Goal: Contribute content: Contribute content

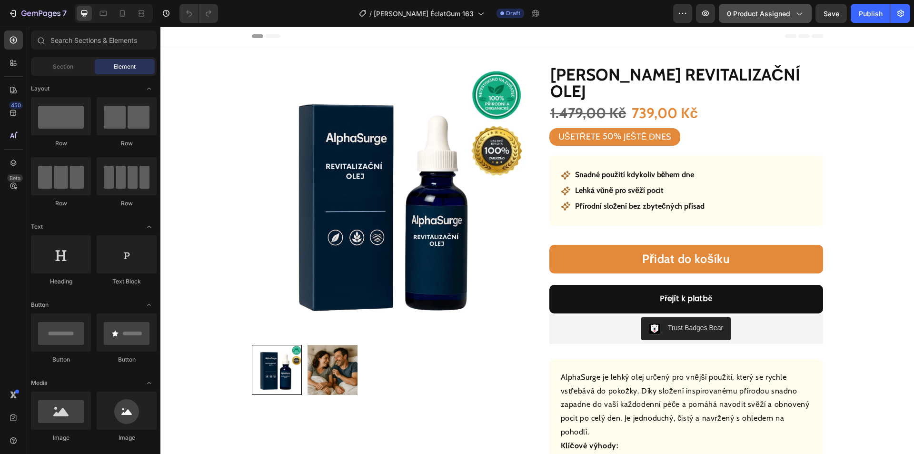
click at [759, 12] on span "0 product assigned" at bounding box center [758, 14] width 63 height 10
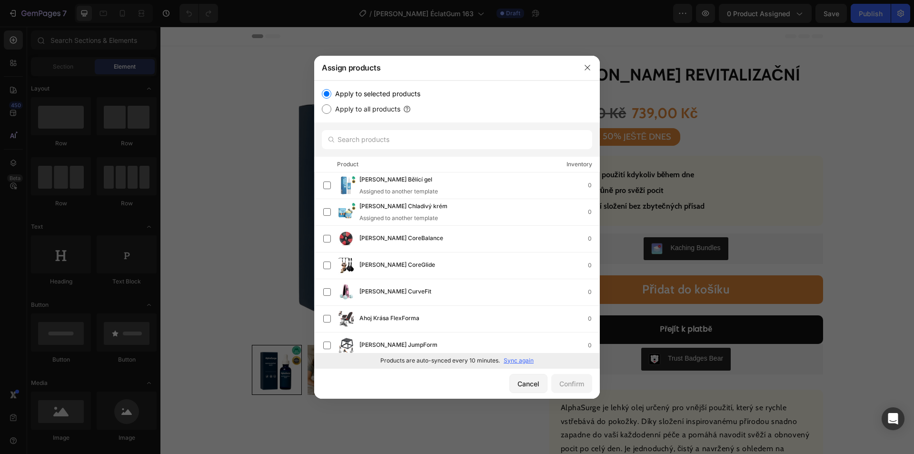
click at [511, 359] on p "Sync again" at bounding box center [519, 360] width 30 height 9
click at [395, 139] on input "text" at bounding box center [457, 139] width 271 height 19
paste input "[PERSON_NAME] Reliéfní olej"
type input "[PERSON_NAME] Reliéfní olej"
click at [355, 137] on input "text" at bounding box center [457, 139] width 271 height 19
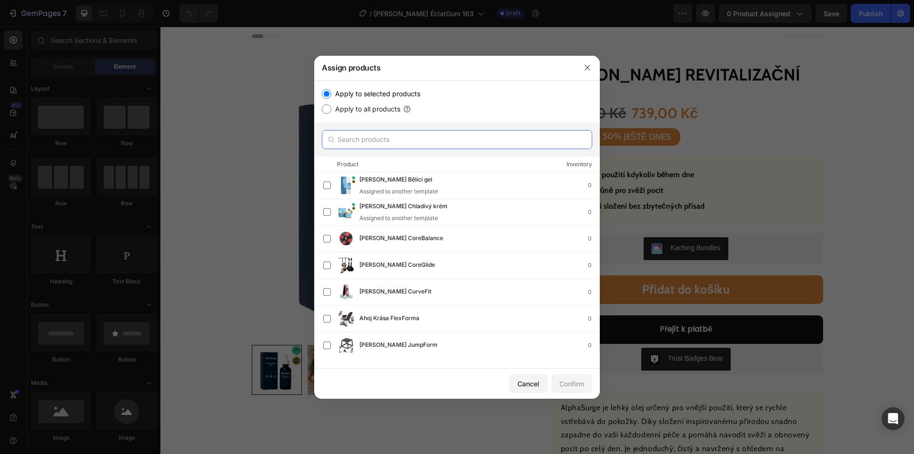
paste input "[PERSON_NAME] Reliéfní olej"
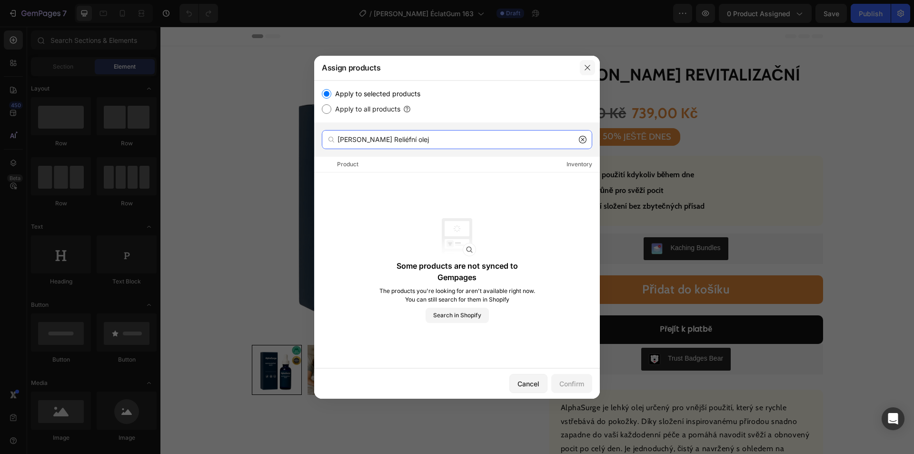
type input "[PERSON_NAME] Reliéfní olej"
click at [584, 69] on icon "button" at bounding box center [588, 68] width 8 height 8
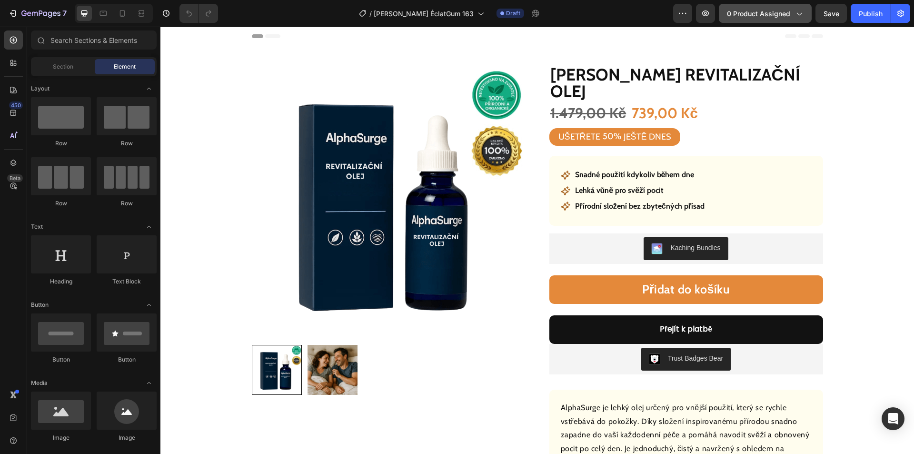
click at [752, 13] on span "0 product assigned" at bounding box center [758, 14] width 63 height 10
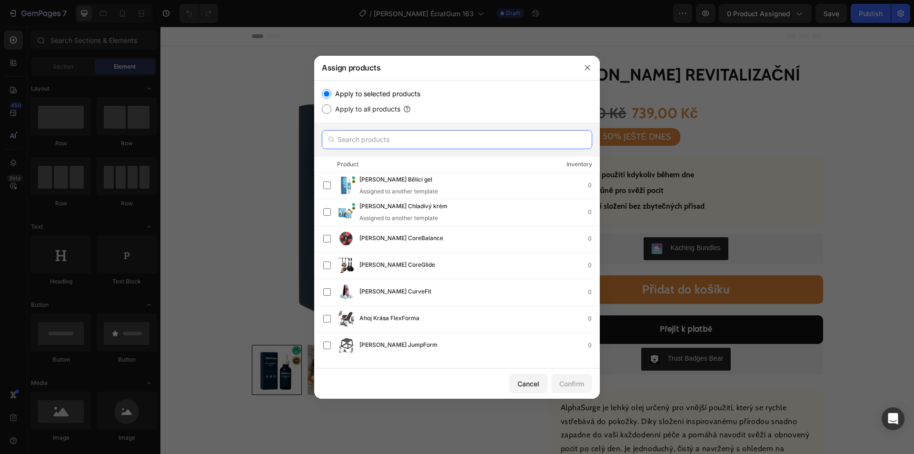
click at [445, 136] on input "text" at bounding box center [457, 139] width 271 height 19
paste input "[PERSON_NAME] Reliéfní olej"
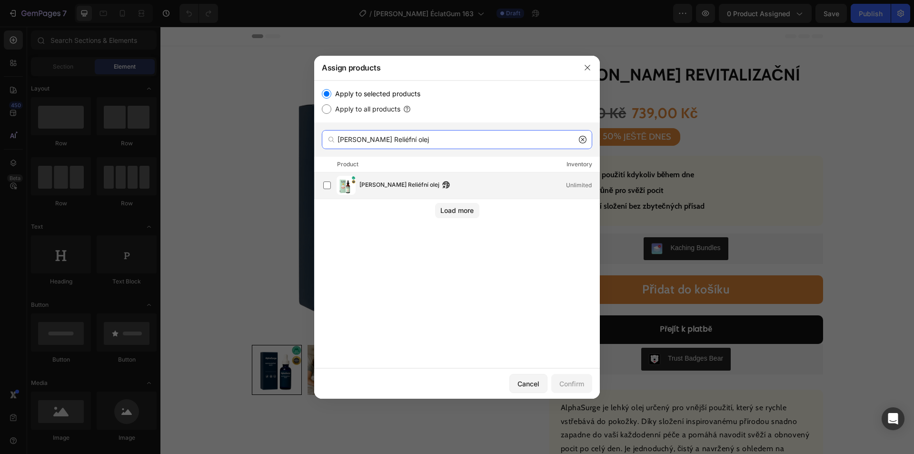
type input "[PERSON_NAME] Reliéfní olej"
click at [405, 185] on span "[PERSON_NAME] Reliéfní olej" at bounding box center [400, 185] width 80 height 10
click at [563, 383] on div "Confirm" at bounding box center [572, 384] width 25 height 10
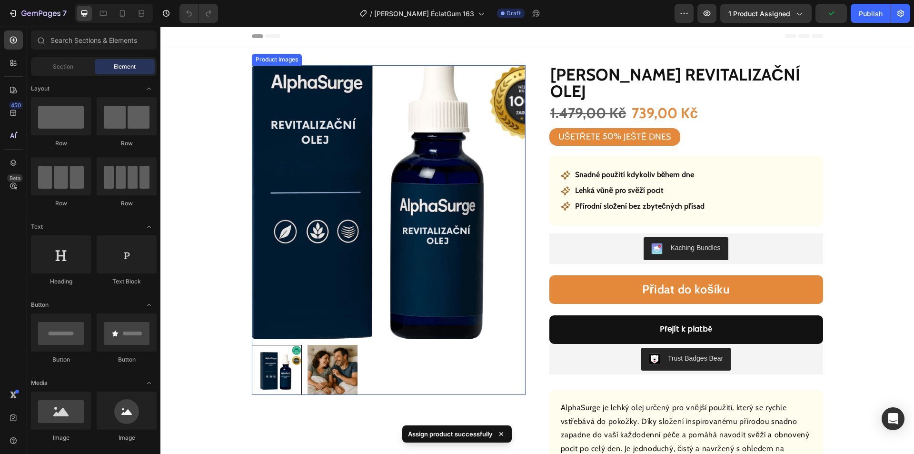
click at [347, 165] on img at bounding box center [389, 202] width 274 height 274
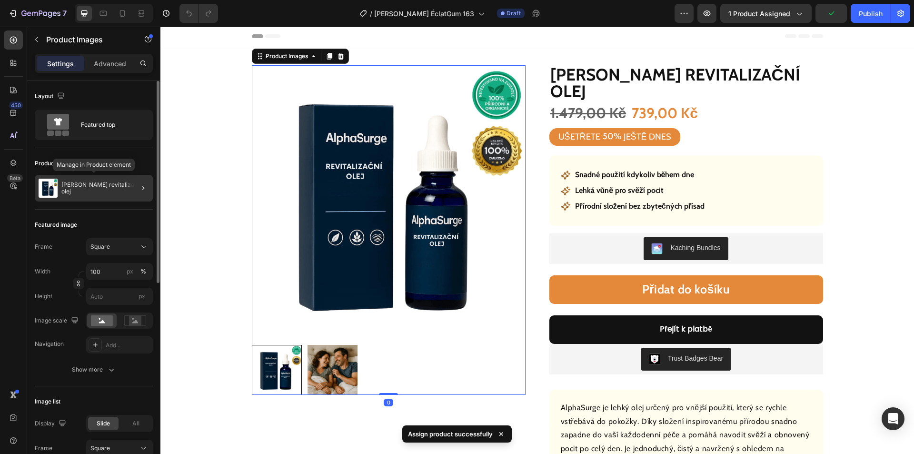
click at [88, 185] on p "[PERSON_NAME] revitalizační olej" at bounding box center [105, 187] width 88 height 13
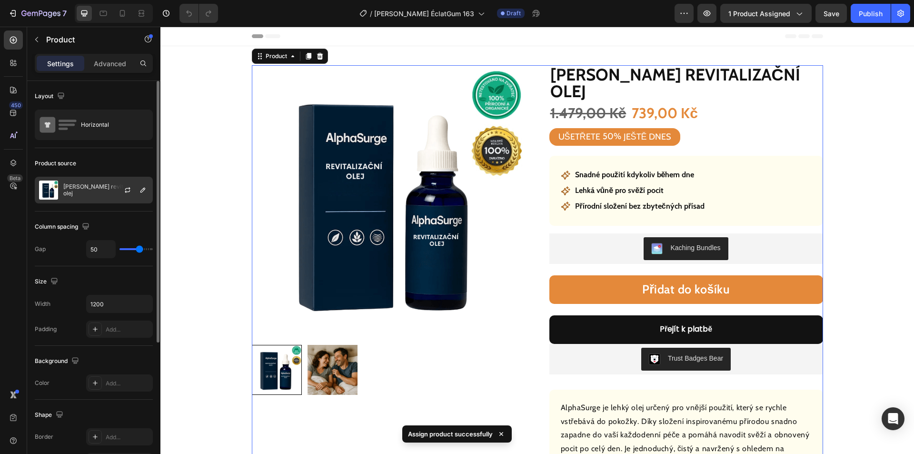
click at [103, 190] on p "[PERSON_NAME] revitalizační olej" at bounding box center [105, 189] width 85 height 13
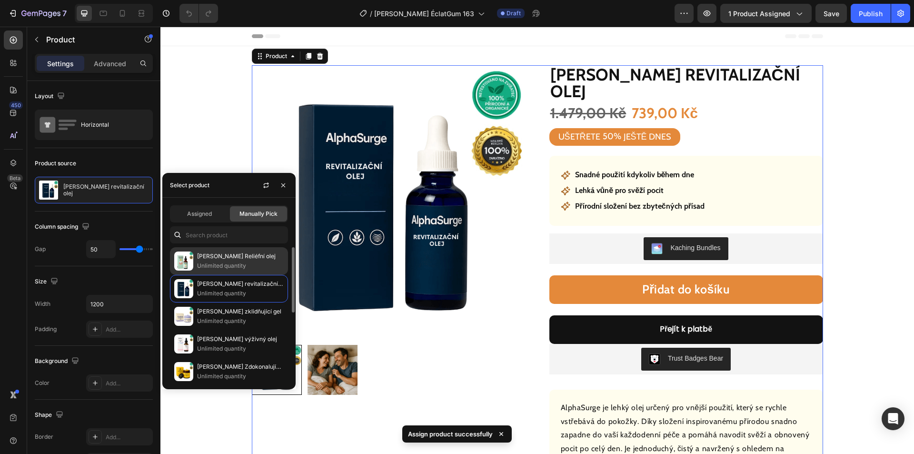
click at [215, 255] on p "[PERSON_NAME] Reliéfní olej" at bounding box center [240, 256] width 87 height 10
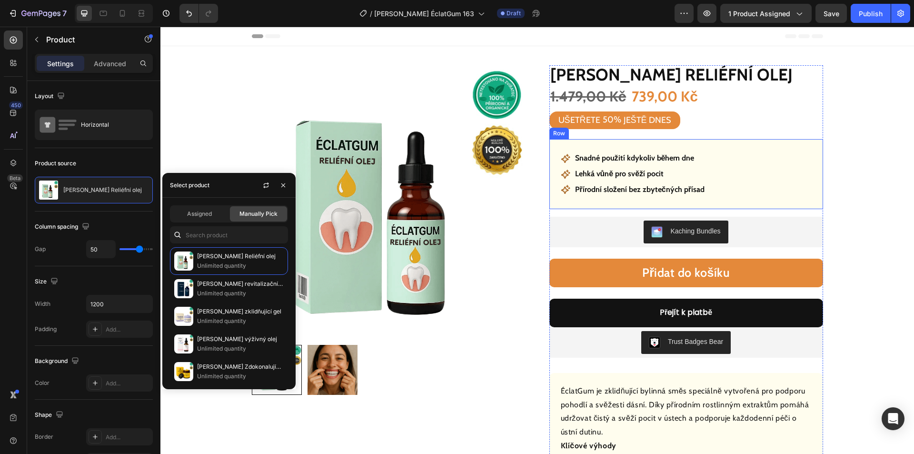
click at [607, 161] on p "Snadné použití kdykoliv během dne" at bounding box center [635, 158] width 120 height 14
click at [607, 158] on p "Snadné použití kdykoliv během dne" at bounding box center [635, 158] width 120 height 14
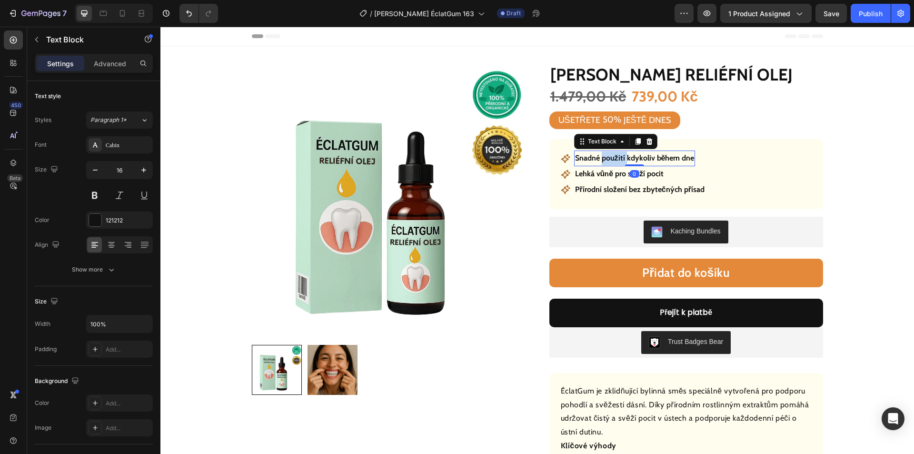
click at [607, 158] on p "Snadné použití kdykoliv během dne" at bounding box center [635, 158] width 120 height 14
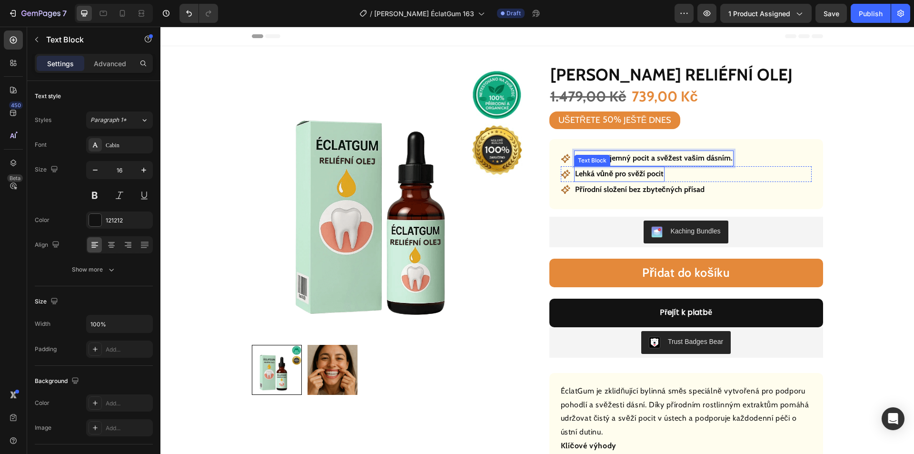
click at [617, 177] on p "Lehká vůně pro svěží pocit" at bounding box center [619, 174] width 89 height 14
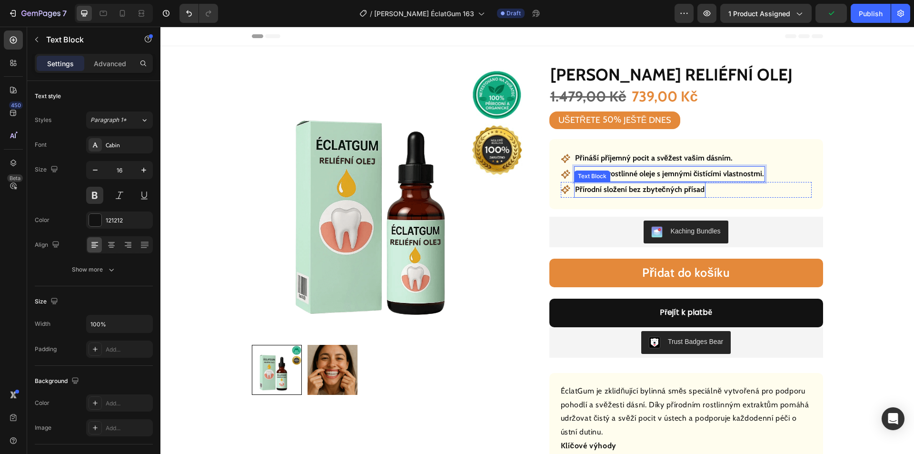
click at [620, 190] on p "Přírodní složení bez zbytečných přísad" at bounding box center [640, 190] width 130 height 14
click at [621, 190] on p "Přírodní složení bez zbytečných přísad" at bounding box center [640, 190] width 130 height 14
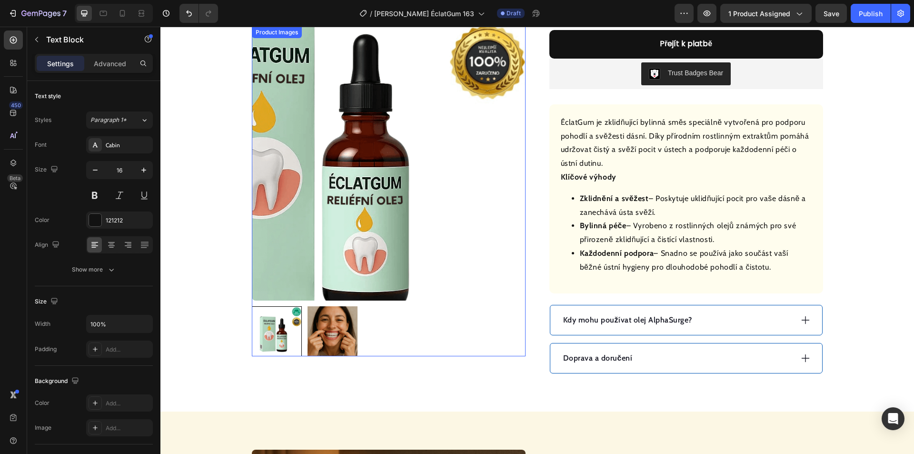
scroll to position [429, 0]
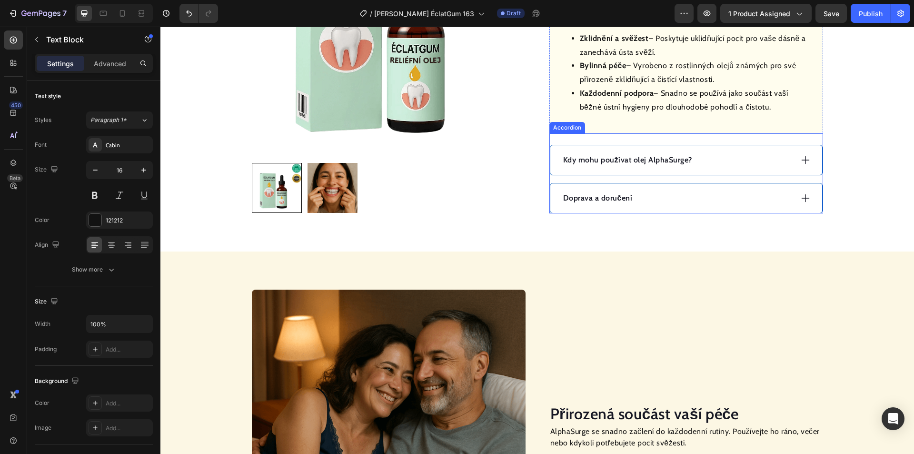
click at [748, 161] on div "Kdy mohu používat olej AlphaSurge?" at bounding box center [677, 160] width 231 height 14
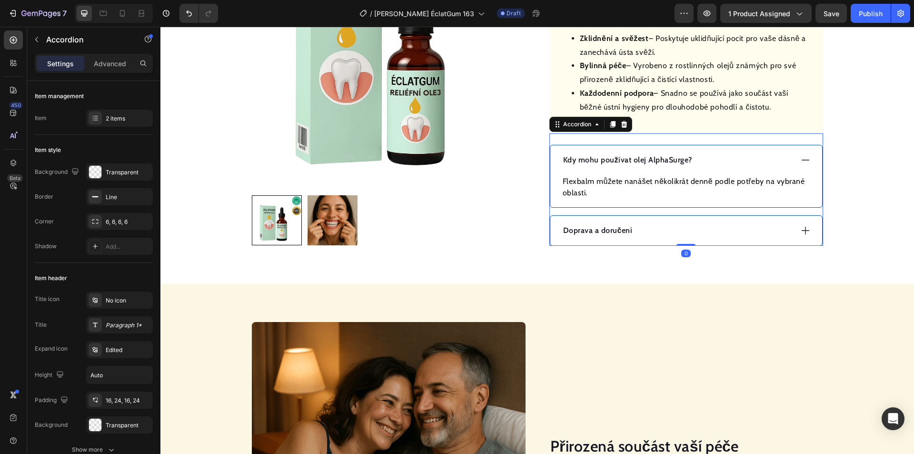
click at [653, 162] on p "Kdy mohu používat olej AlphaSurge?" at bounding box center [627, 159] width 129 height 11
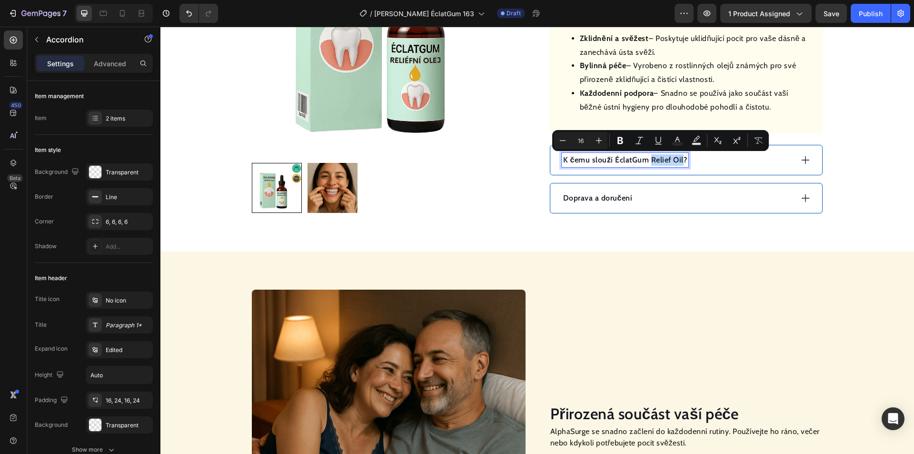
drag, startPoint x: 677, startPoint y: 159, endPoint x: 646, endPoint y: 161, distance: 31.6
click at [646, 161] on p "K čemu slouží ÉclatGum Relief Oil?" at bounding box center [625, 159] width 124 height 11
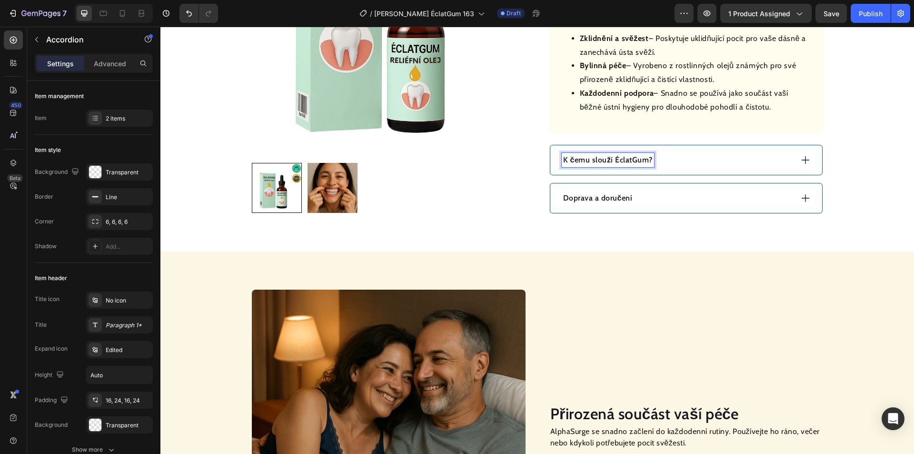
click at [704, 152] on div "K čemu slouží ÉclatGum?" at bounding box center [687, 160] width 272 height 30
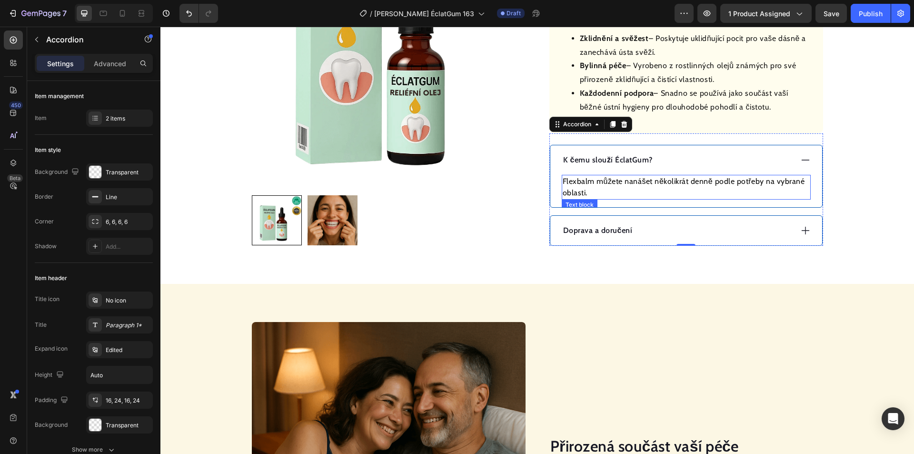
click at [641, 179] on p "Flexbalm můžete nanášet několikrát denně podle potřeby na vybrané oblasti." at bounding box center [686, 187] width 247 height 23
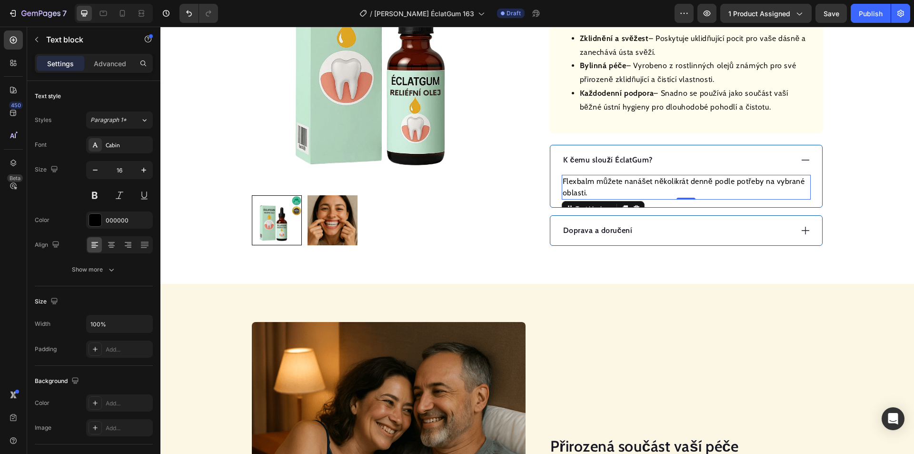
click at [636, 179] on p "Flexbalm můžete nanášet několikrát denně podle potřeby na vybrané oblasti." at bounding box center [686, 187] width 247 height 23
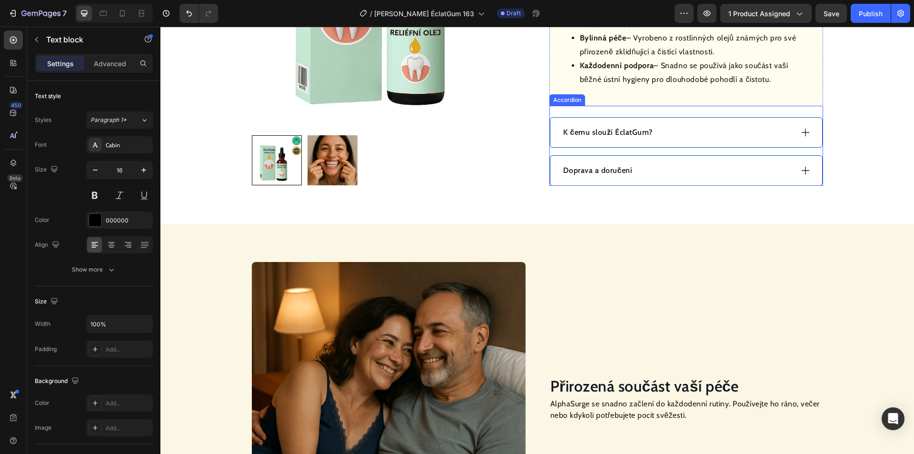
scroll to position [571, 0]
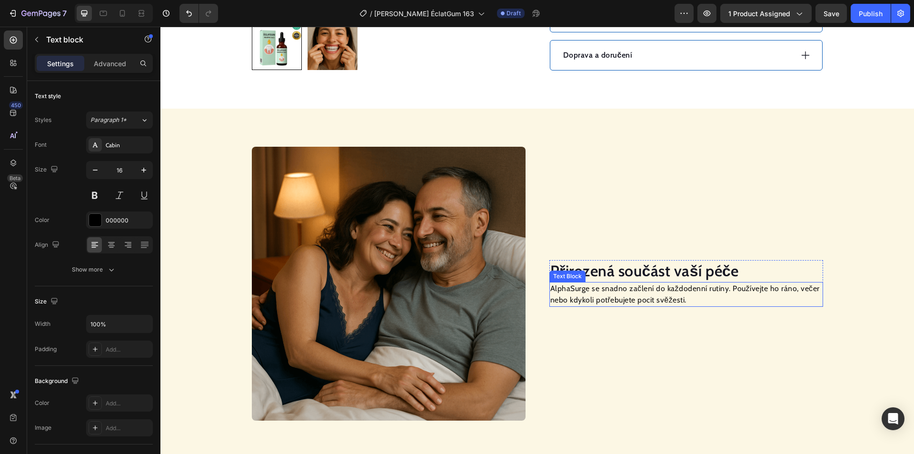
click at [626, 270] on h2 "Přirozená součást vaší péče" at bounding box center [687, 271] width 274 height 22
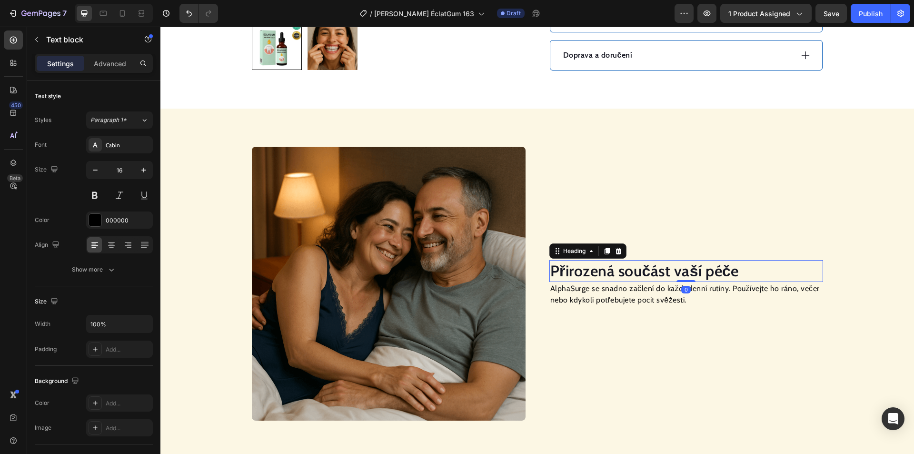
click at [626, 270] on h2 "Přirozená součást vaší péče" at bounding box center [687, 271] width 274 height 22
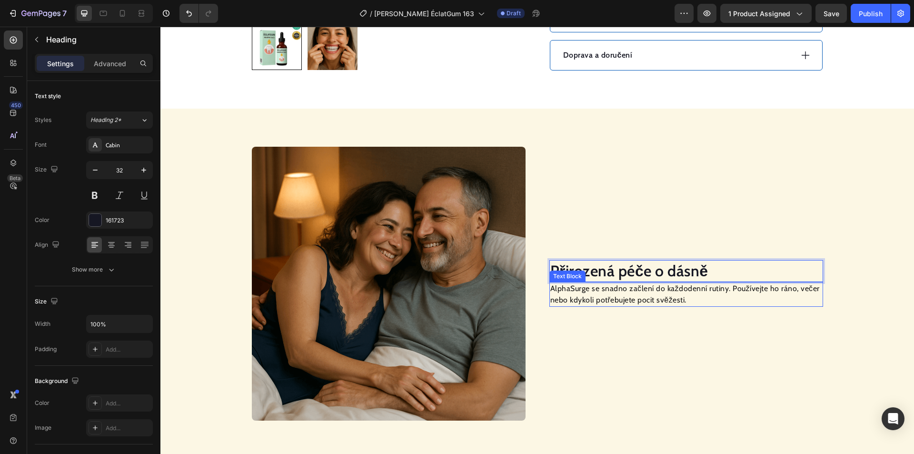
click at [601, 292] on p "AlphaSurge se snadno začlení do každodenní rutiny. Používejte ho ráno, večer ne…" at bounding box center [687, 294] width 272 height 23
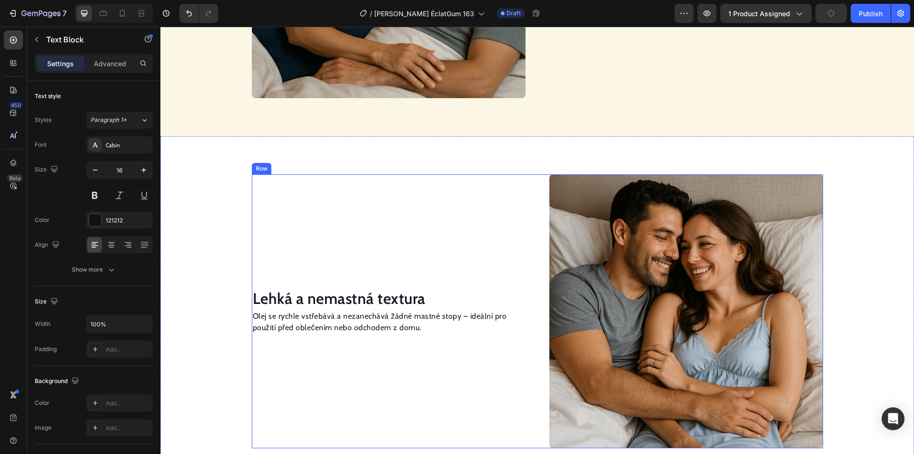
scroll to position [905, 0]
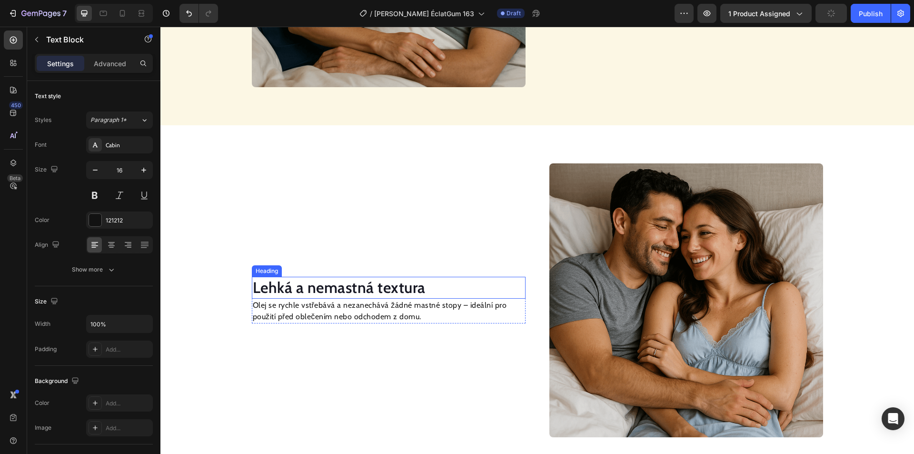
click at [339, 289] on h2 "Lehká a nemastná textura" at bounding box center [389, 288] width 274 height 22
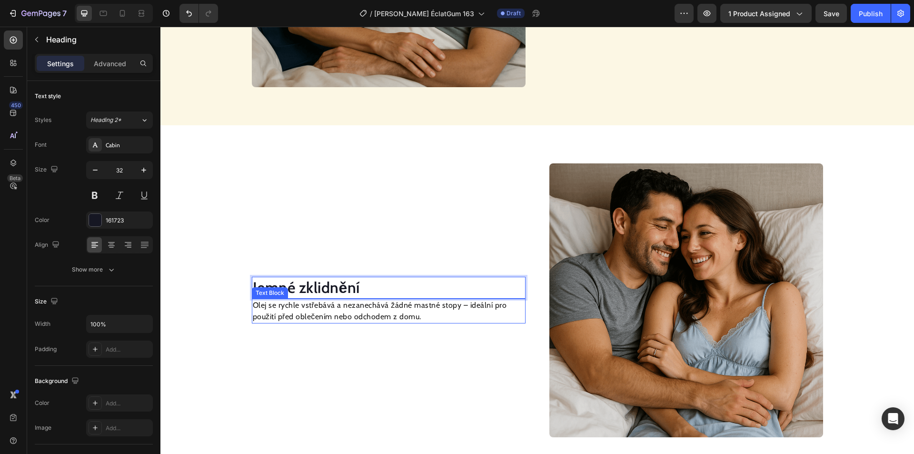
click at [314, 316] on p "Olej se rychle vstřebává a nezanechává žádné mastné stopy – ideální pro použití…" at bounding box center [389, 311] width 272 height 23
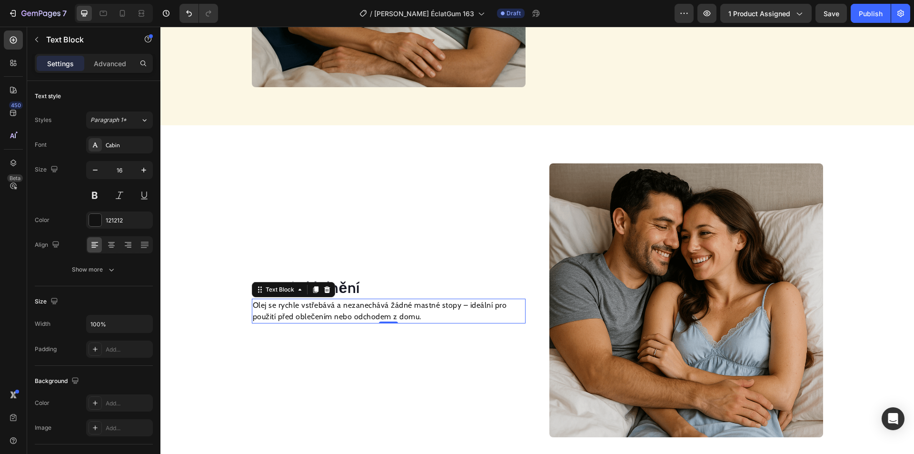
click at [315, 315] on p "Olej se rychle vstřebává a nezanechává žádné mastné stopy – ideální pro použití…" at bounding box center [389, 311] width 272 height 23
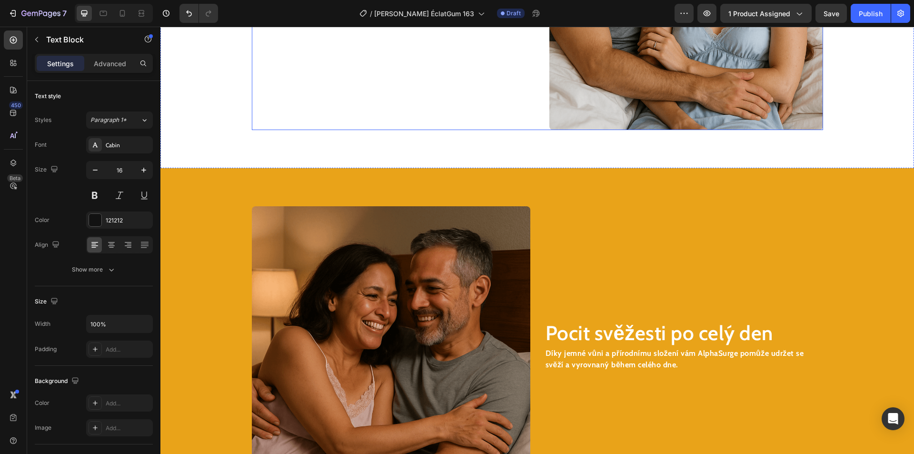
scroll to position [1244, 0]
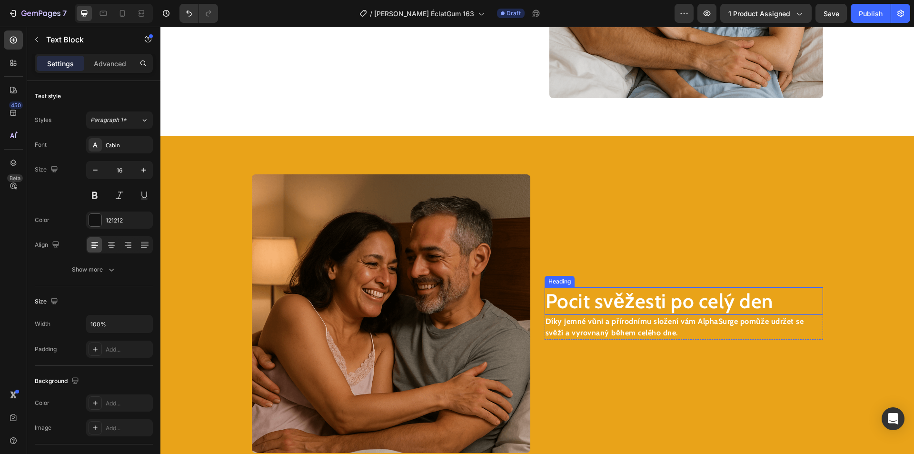
click at [598, 302] on h2 "Pocit svěžesti po celý den" at bounding box center [684, 301] width 279 height 28
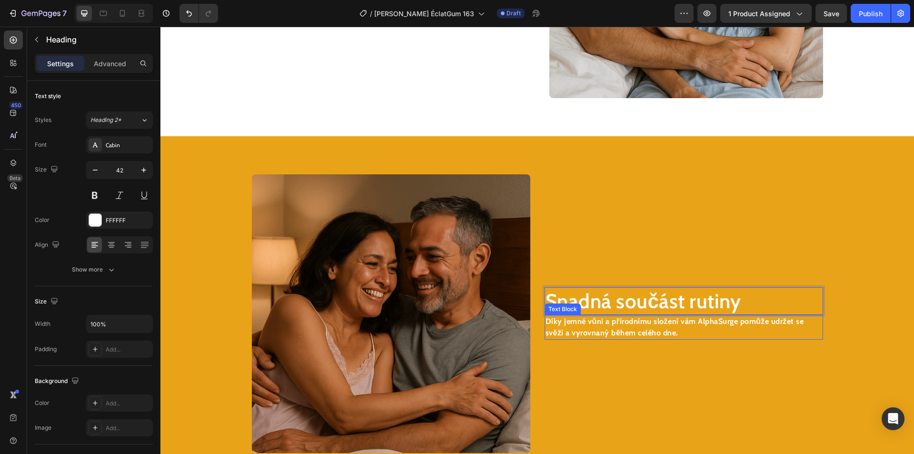
click at [644, 325] on strong "Díky jemné vůni a přírodnímu složení vám AlphaSurge pomůže udržet se svěží a vy…" at bounding box center [675, 327] width 259 height 20
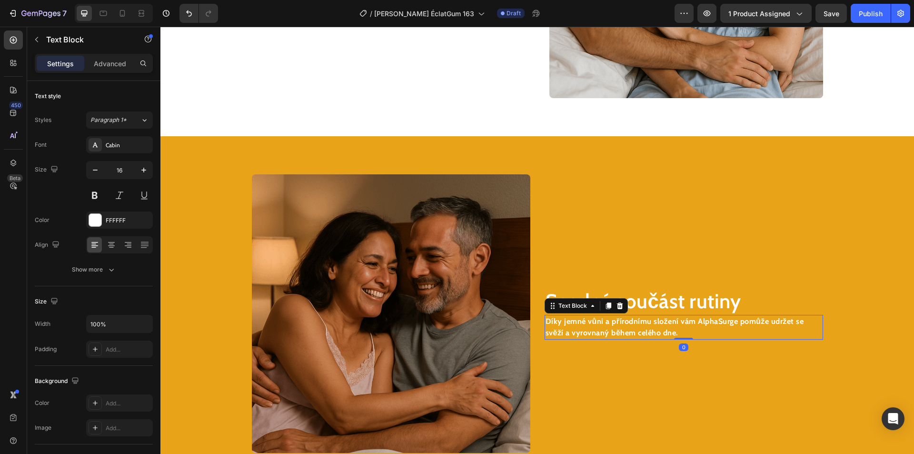
click at [630, 326] on strong "Díky jemné vůni a přírodnímu složení vám AlphaSurge pomůže udržet se svěží a vy…" at bounding box center [675, 327] width 259 height 20
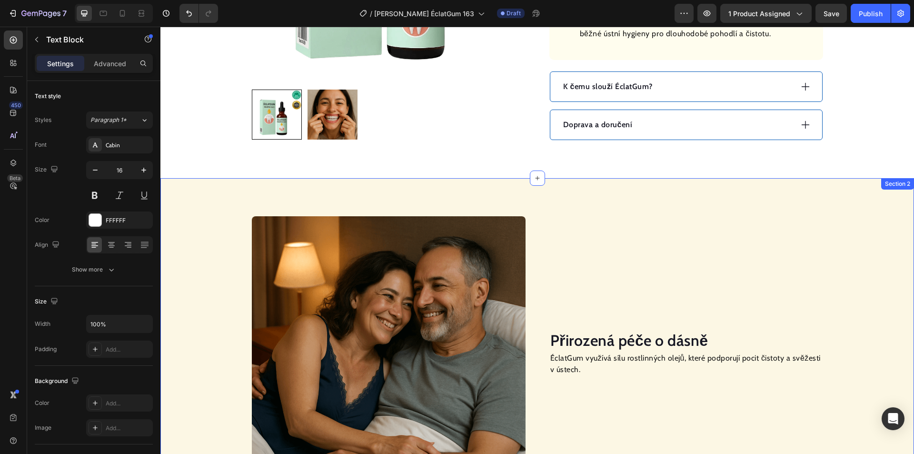
scroll to position [699, 0]
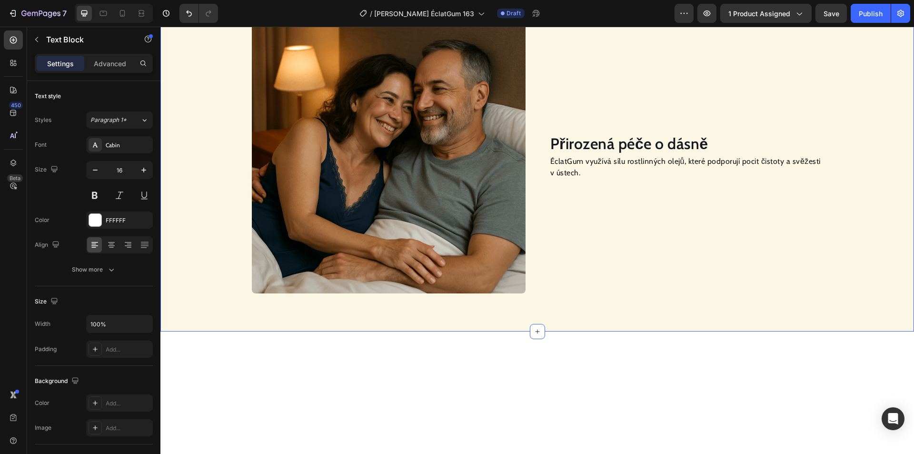
click at [399, 229] on img at bounding box center [389, 157] width 274 height 274
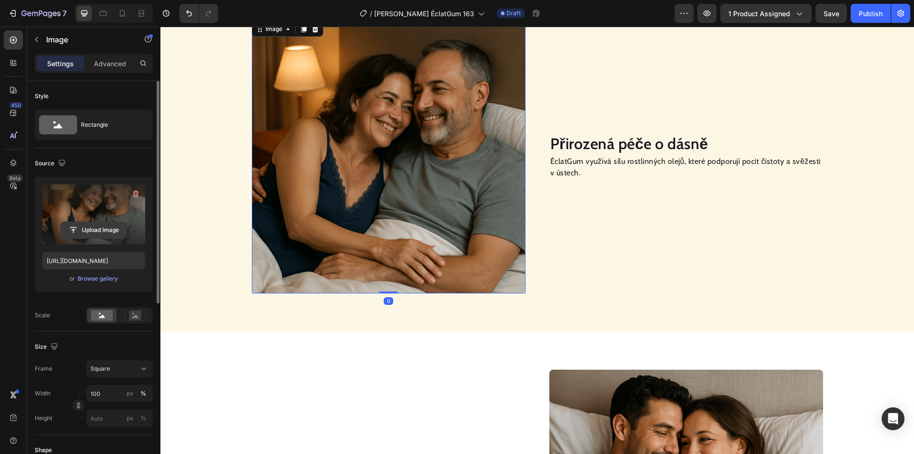
click at [110, 228] on input "file" at bounding box center [94, 230] width 66 height 16
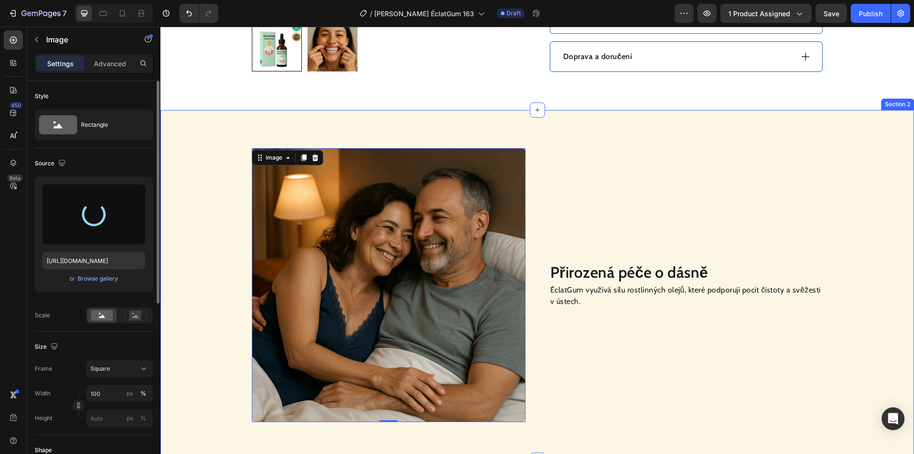
scroll to position [651, 0]
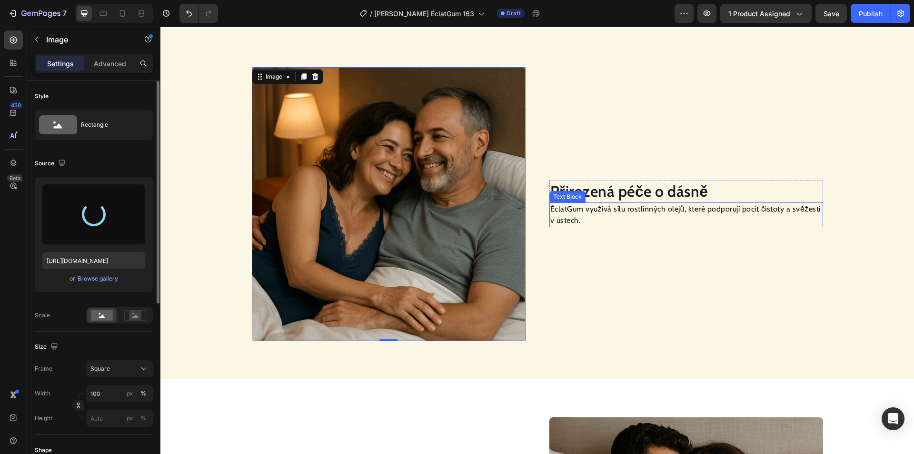
type input "[URL][DOMAIN_NAME]"
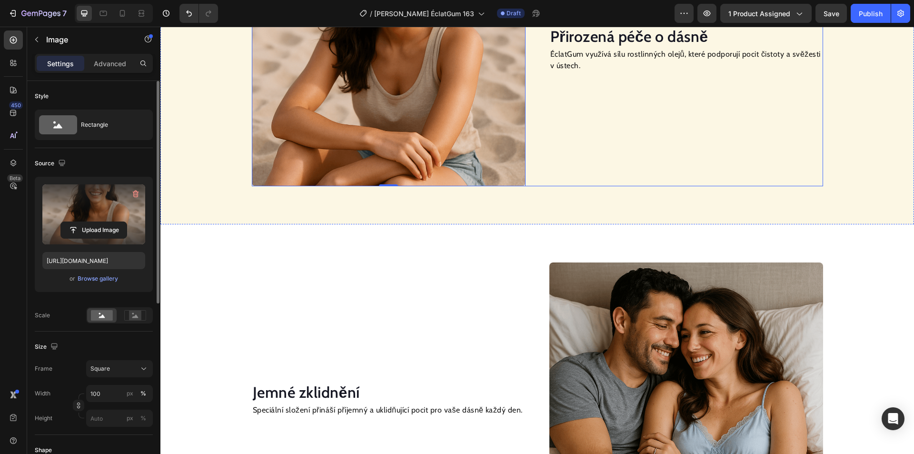
scroll to position [842, 0]
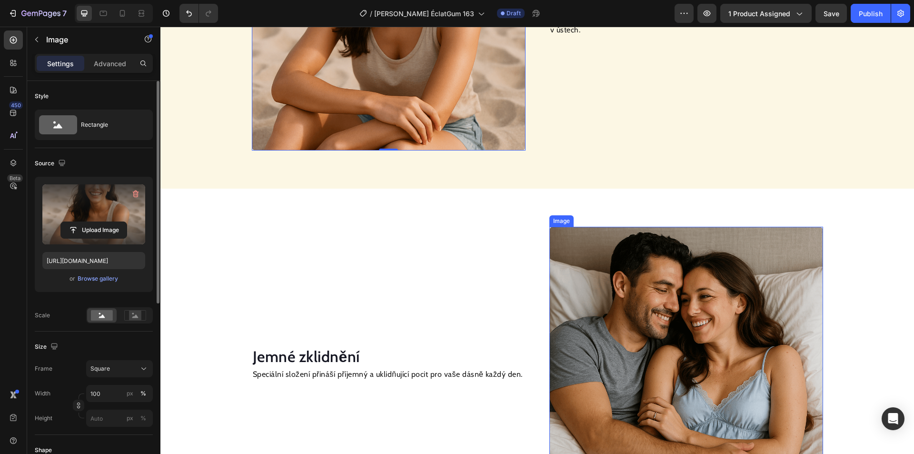
click at [651, 274] on img at bounding box center [687, 364] width 274 height 274
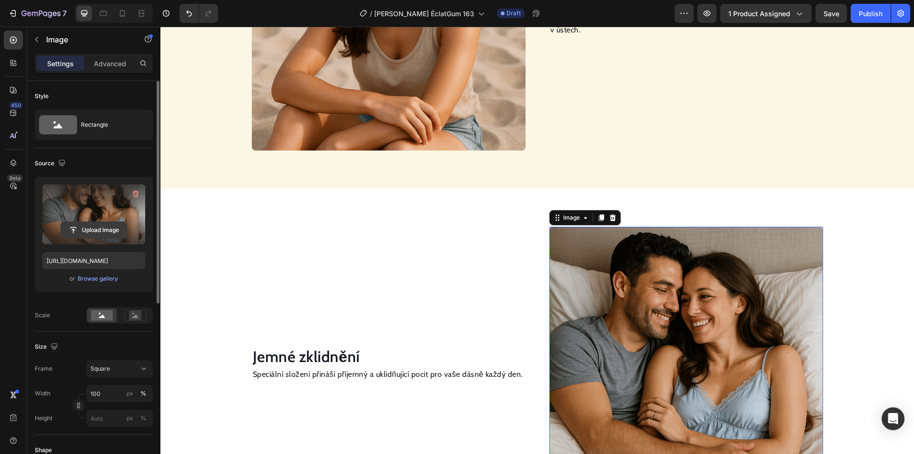
click at [107, 229] on input "file" at bounding box center [94, 230] width 66 height 16
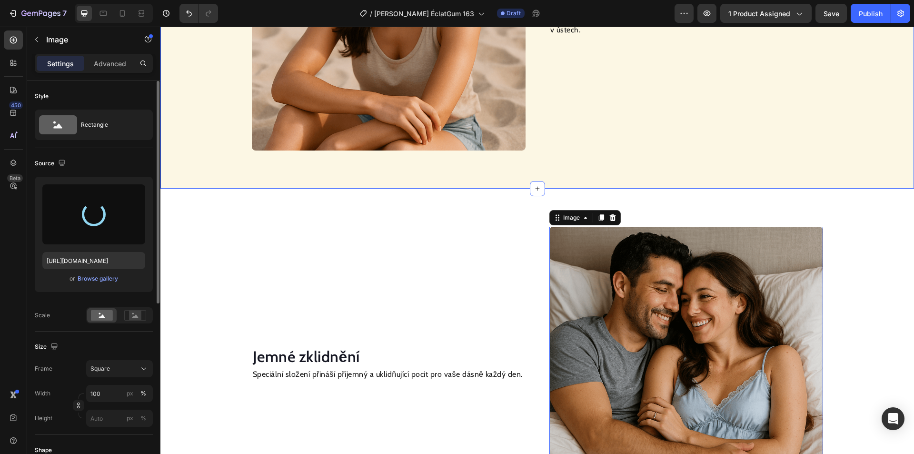
type input "[URL][DOMAIN_NAME]"
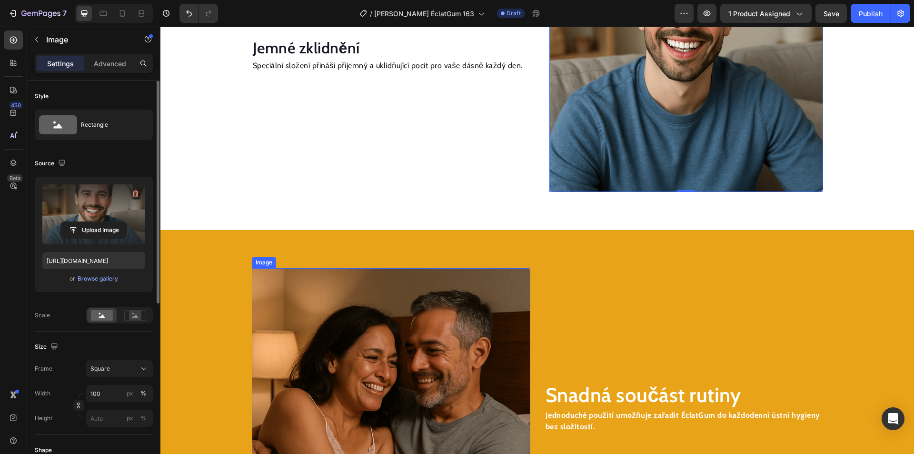
scroll to position [1270, 0]
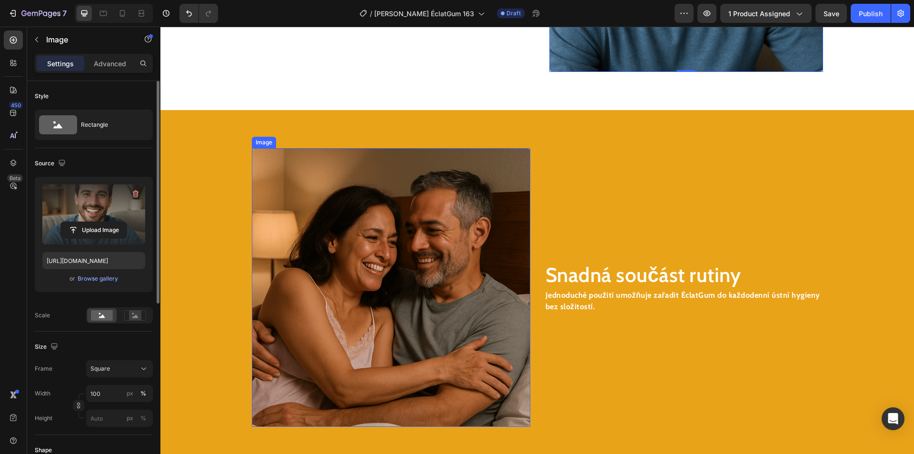
click at [367, 295] on img at bounding box center [391, 287] width 279 height 279
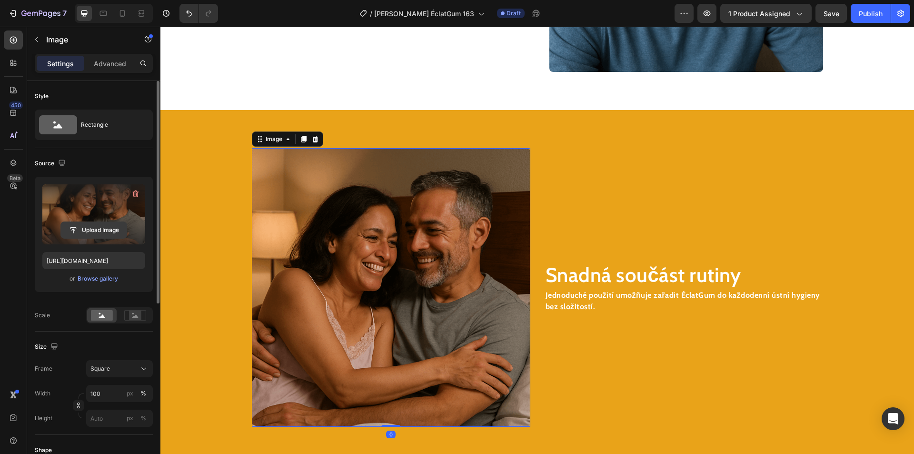
click at [99, 226] on input "file" at bounding box center [94, 230] width 66 height 16
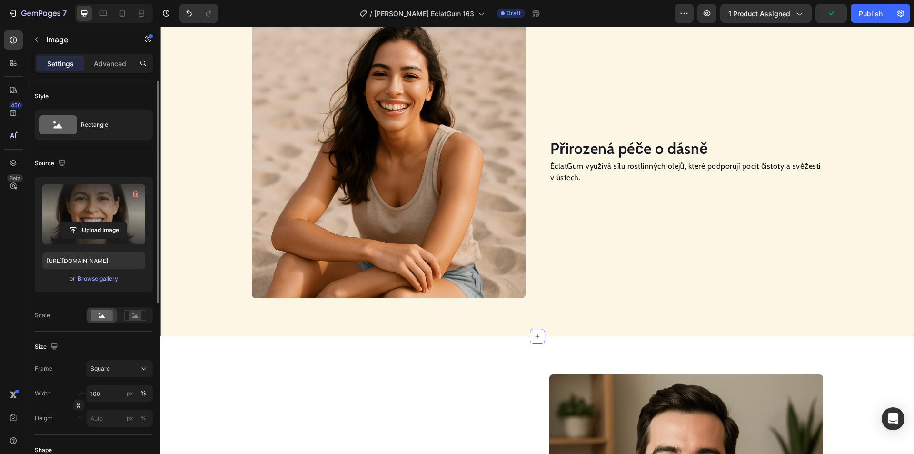
scroll to position [603, 0]
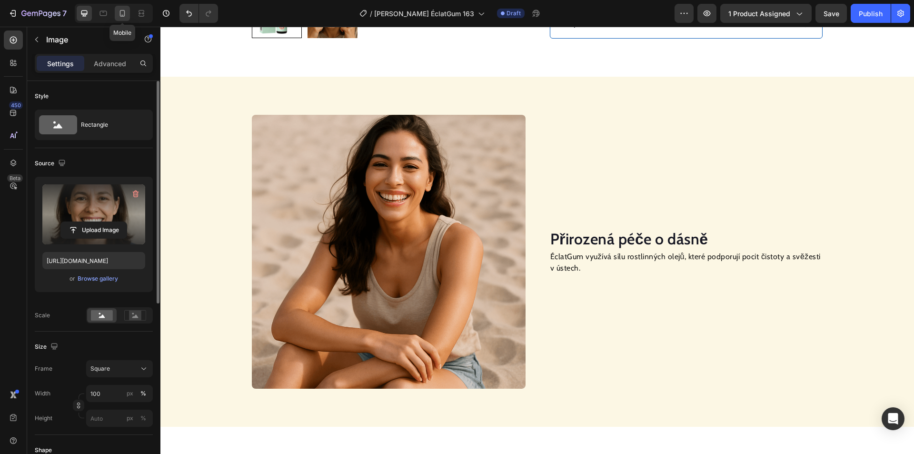
click at [126, 12] on icon at bounding box center [123, 14] width 10 height 10
type input "[URL][DOMAIN_NAME]"
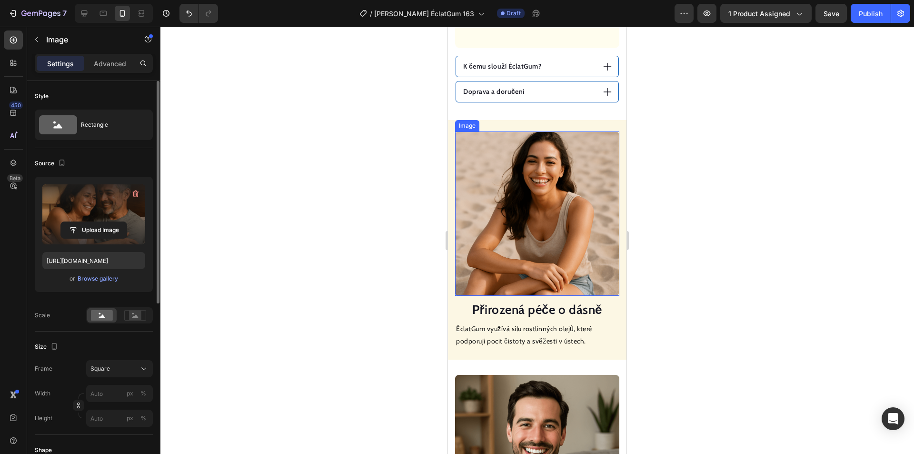
scroll to position [775, 0]
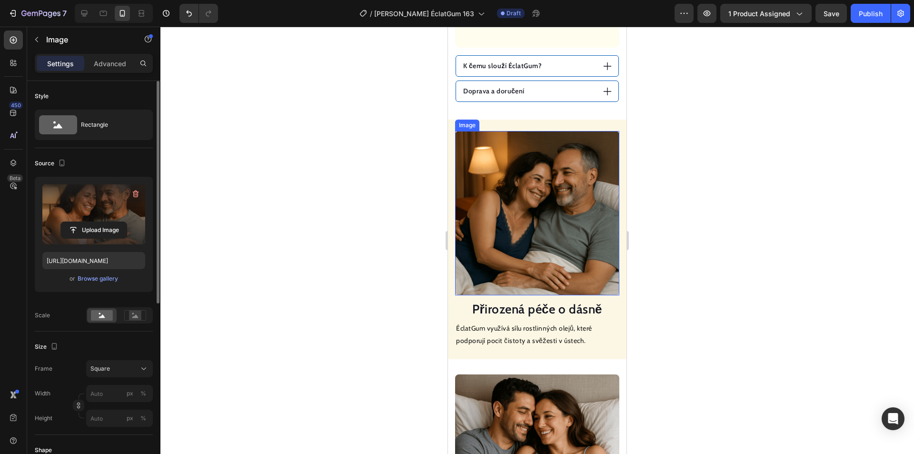
click at [529, 179] on img at bounding box center [537, 213] width 164 height 164
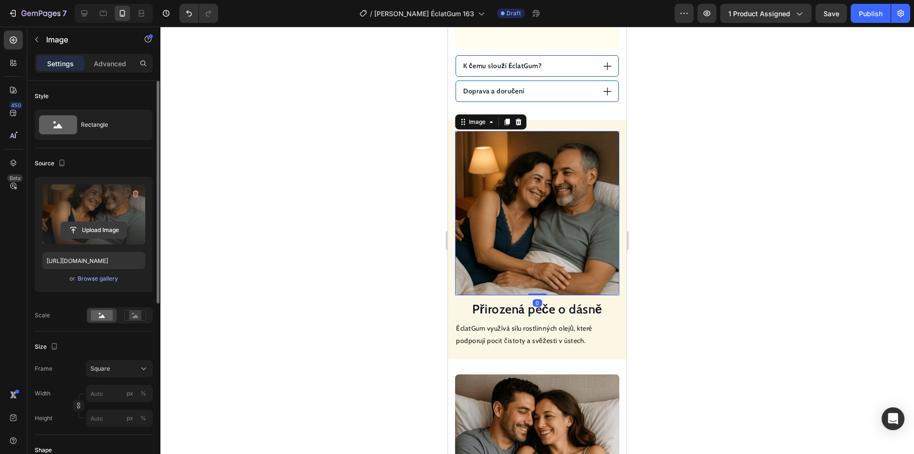
click at [92, 229] on input "file" at bounding box center [94, 230] width 66 height 16
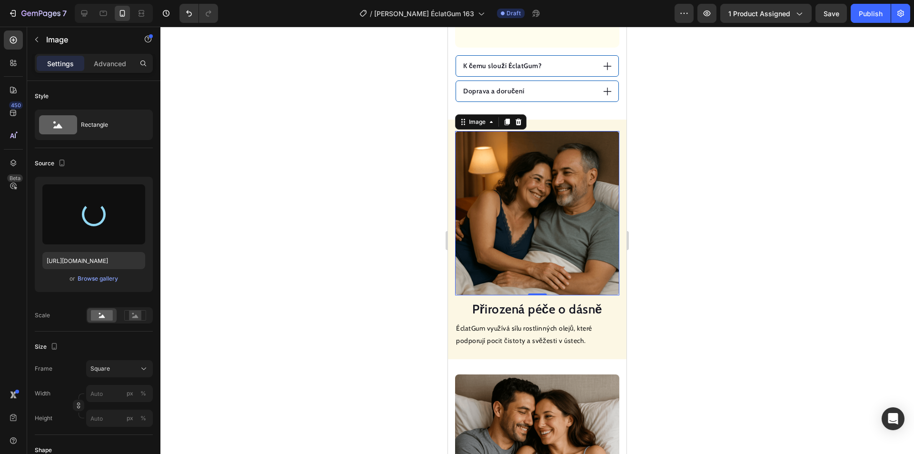
type input "[URL][DOMAIN_NAME]"
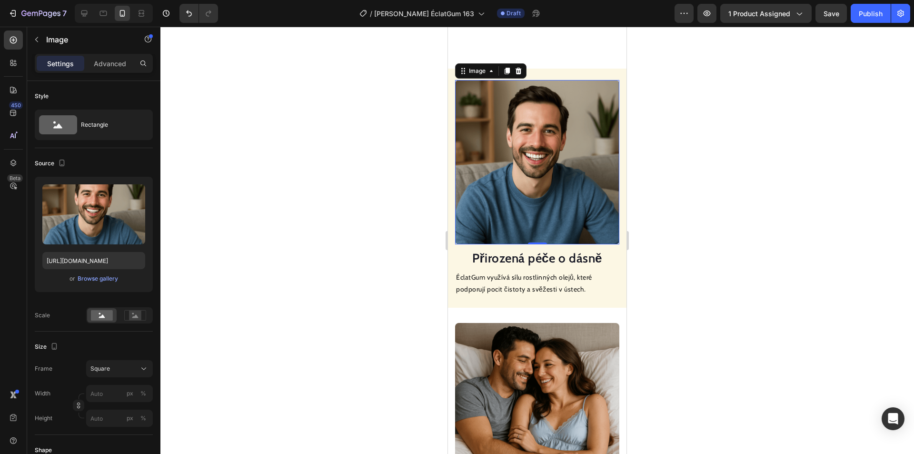
scroll to position [965, 0]
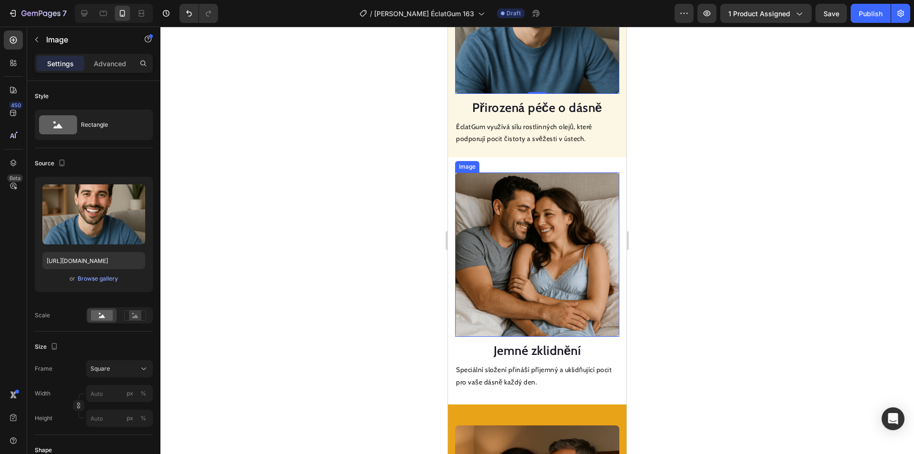
click at [535, 236] on img at bounding box center [537, 254] width 164 height 164
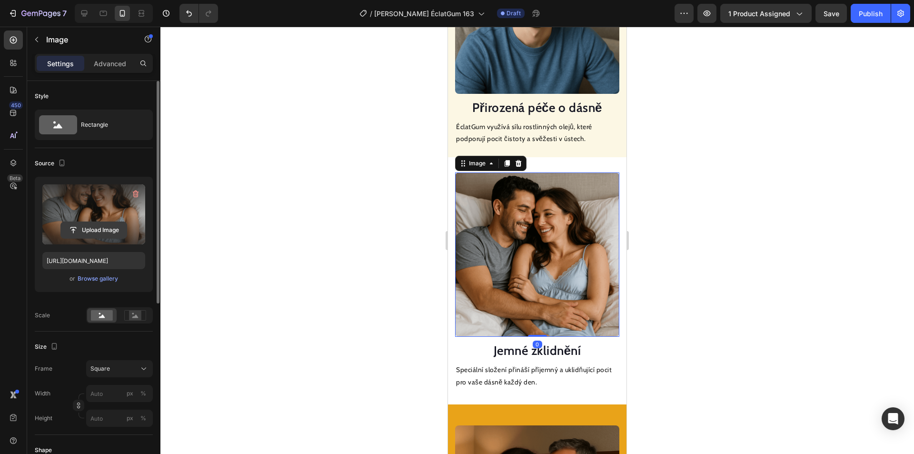
click at [92, 230] on input "file" at bounding box center [94, 230] width 66 height 16
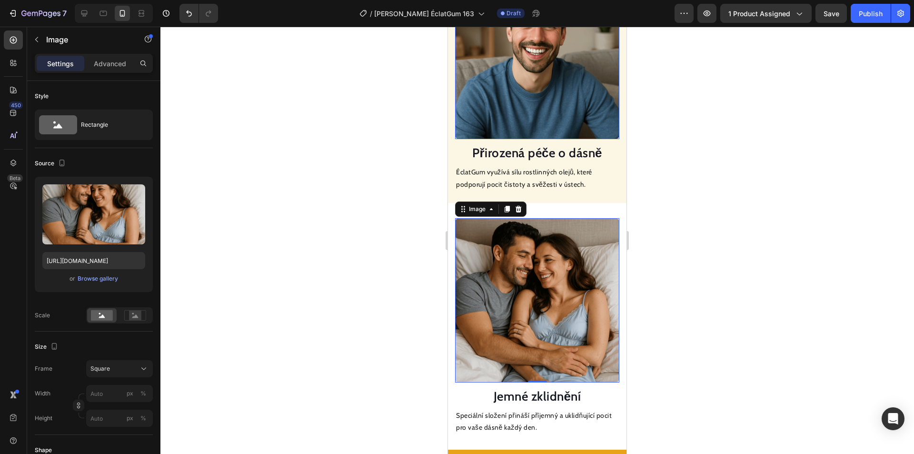
scroll to position [775, 0]
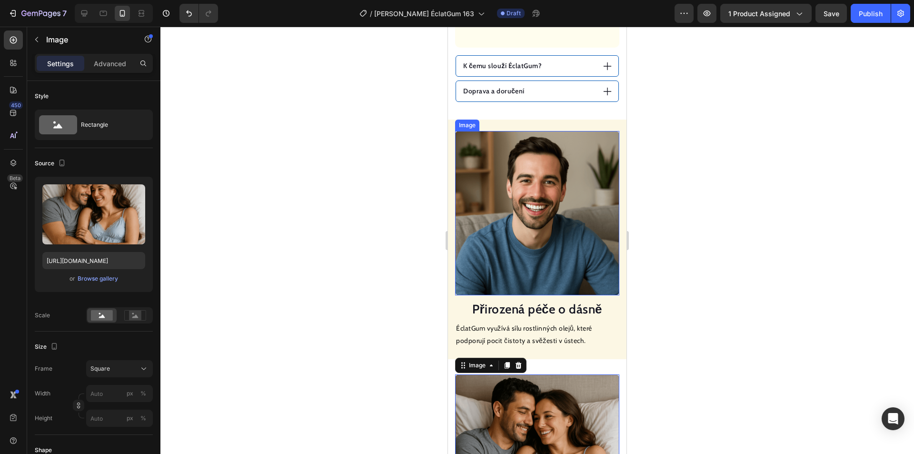
click at [518, 197] on img at bounding box center [537, 213] width 164 height 164
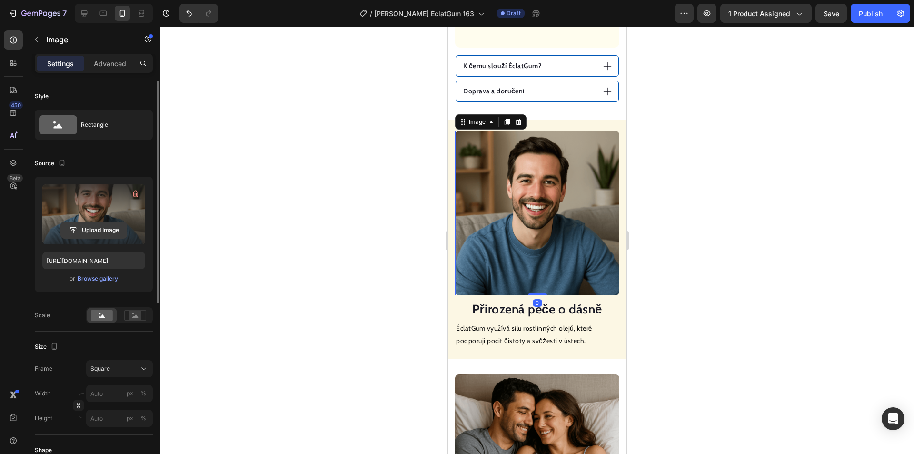
click at [92, 230] on input "file" at bounding box center [94, 230] width 66 height 16
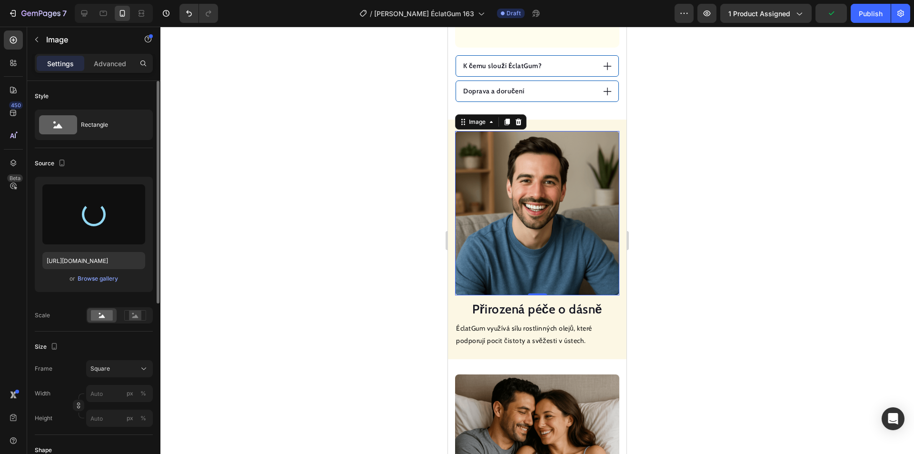
type input "[URL][DOMAIN_NAME]"
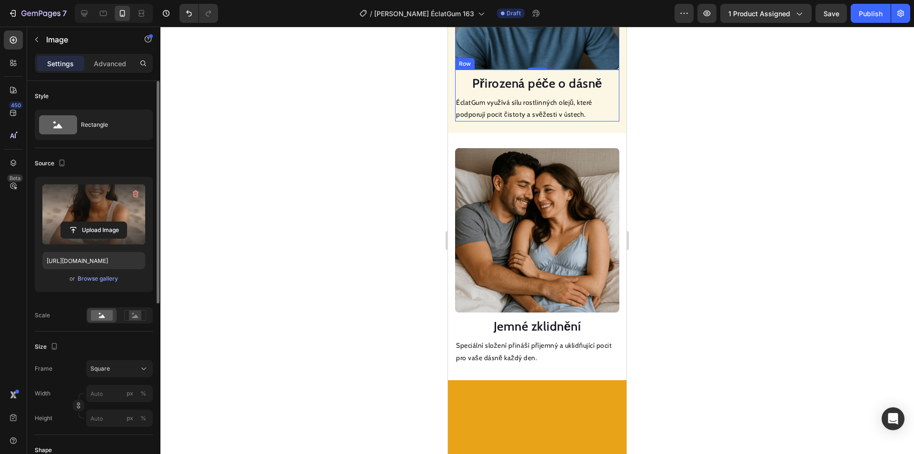
scroll to position [1013, 0]
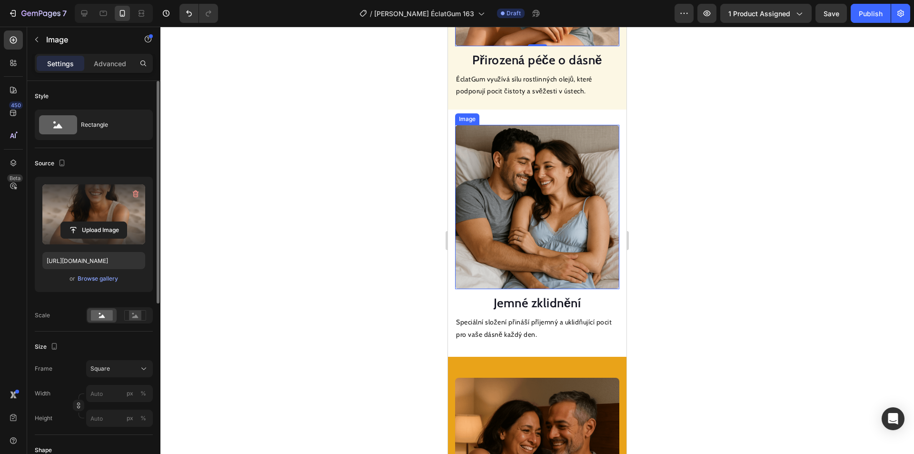
click at [522, 206] on img at bounding box center [537, 207] width 164 height 164
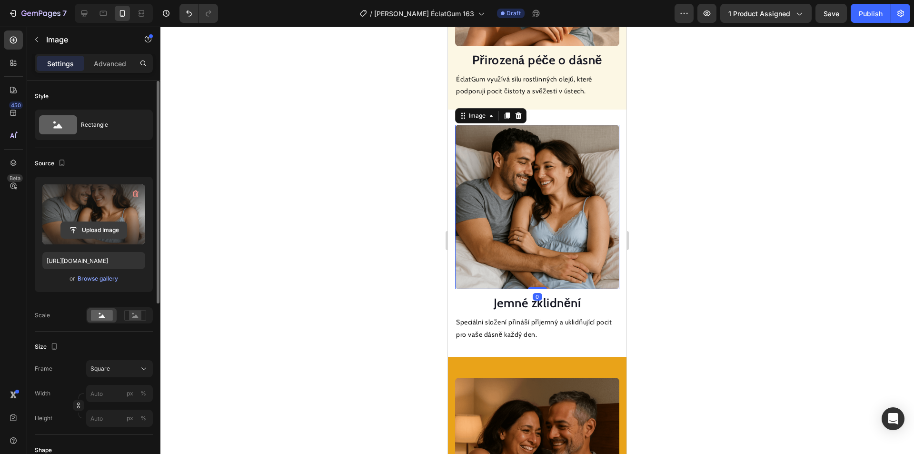
click at [103, 225] on input "file" at bounding box center [94, 230] width 66 height 16
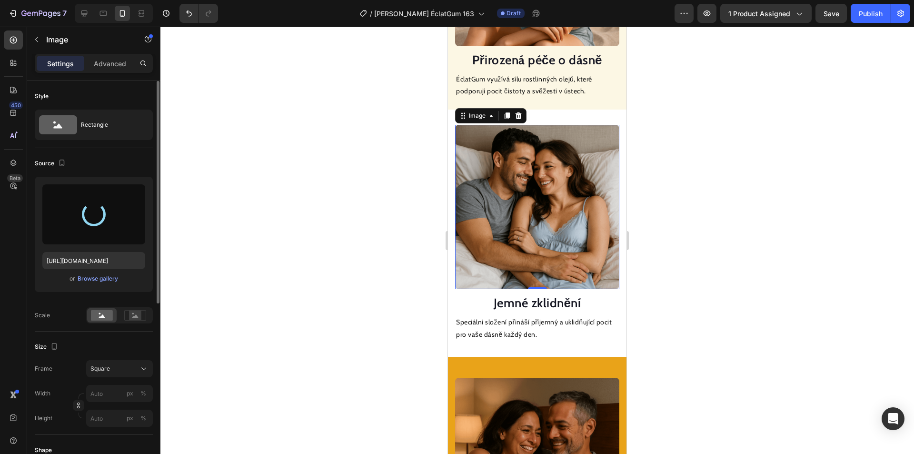
type input "[URL][DOMAIN_NAME]"
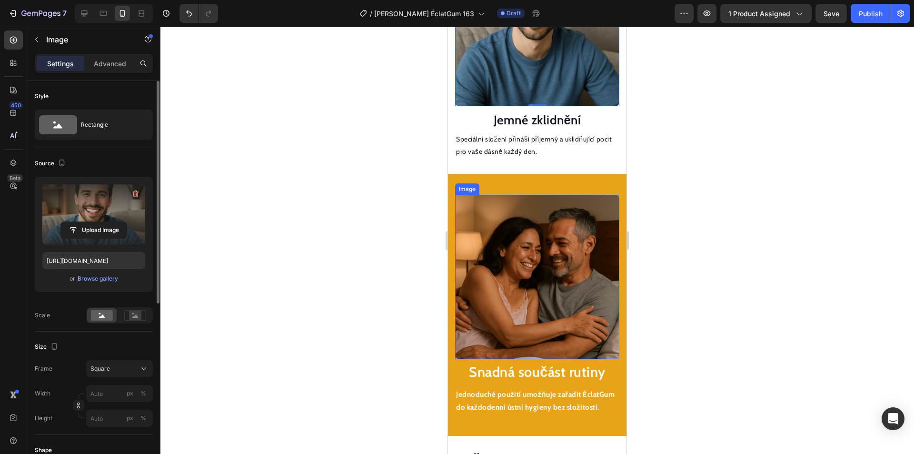
scroll to position [1203, 0]
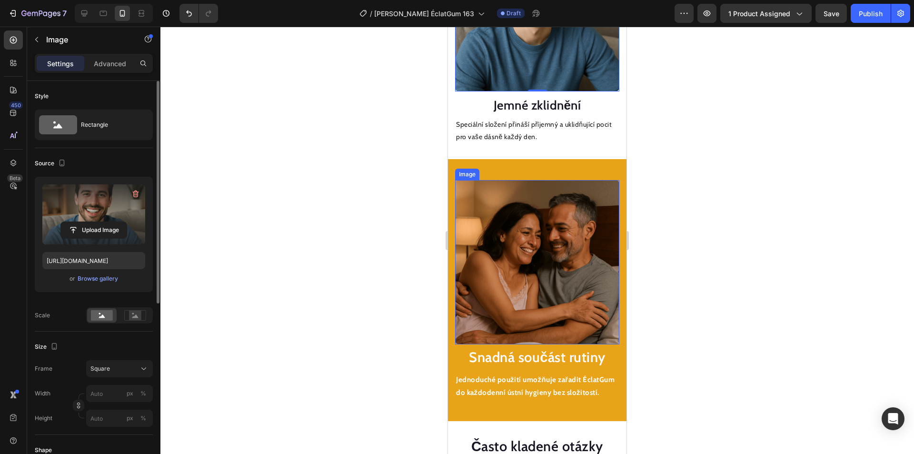
click at [521, 213] on img at bounding box center [537, 262] width 164 height 164
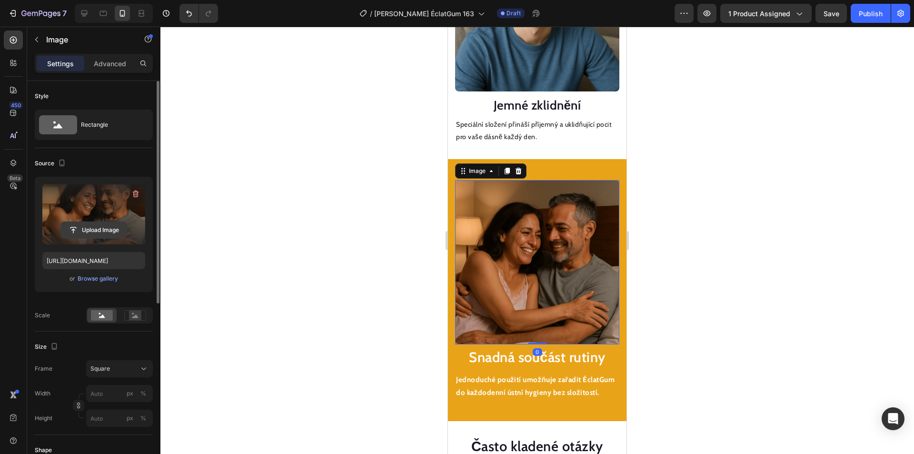
click at [97, 231] on input "file" at bounding box center [94, 230] width 66 height 16
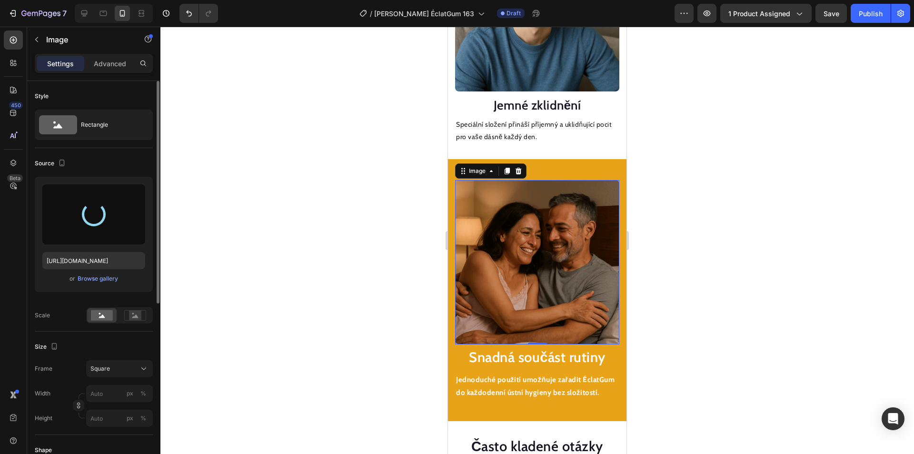
type input "[URL][DOMAIN_NAME]"
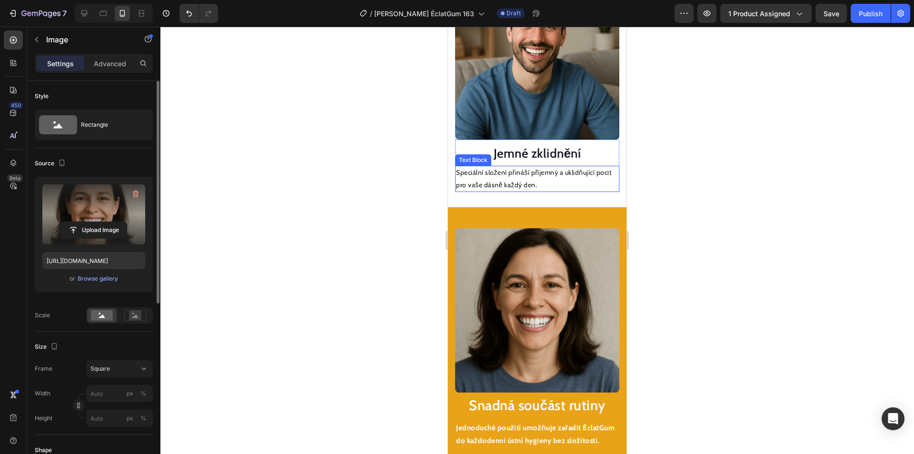
scroll to position [1156, 0]
click at [862, 16] on div "Publish" at bounding box center [871, 14] width 24 height 10
